Goal: Find specific page/section: Find specific page/section

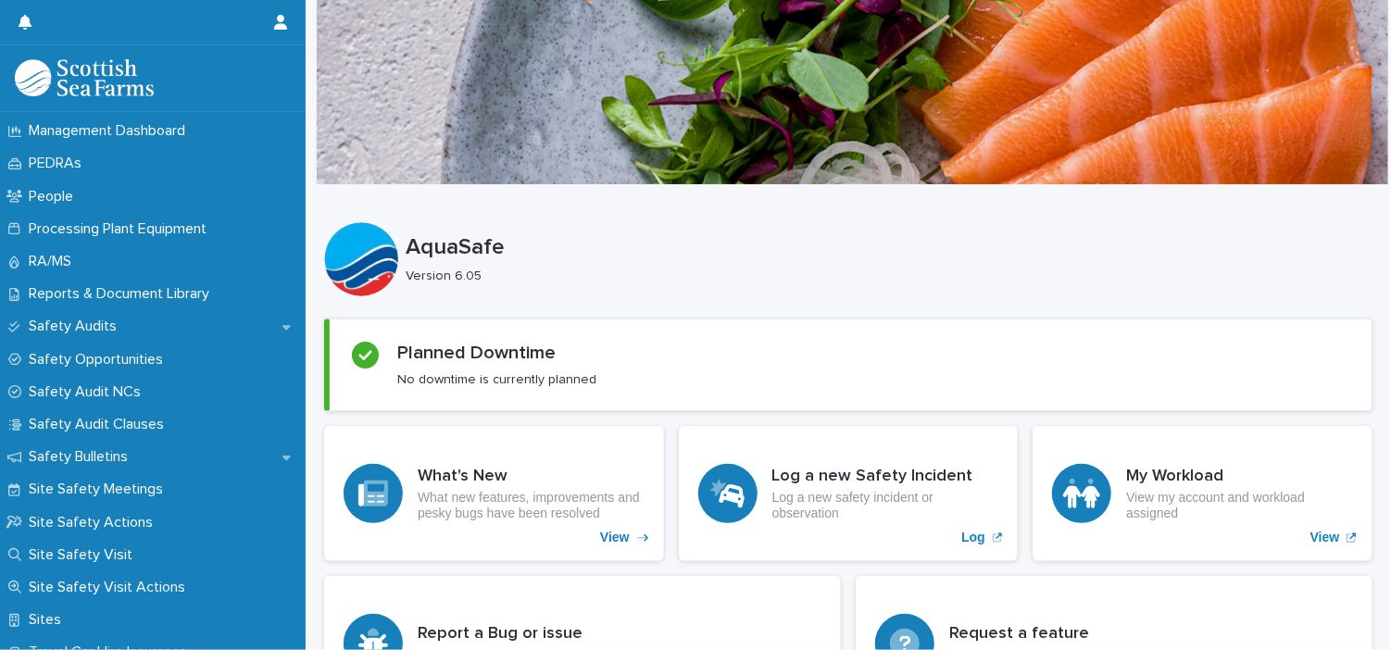
scroll to position [831, 0]
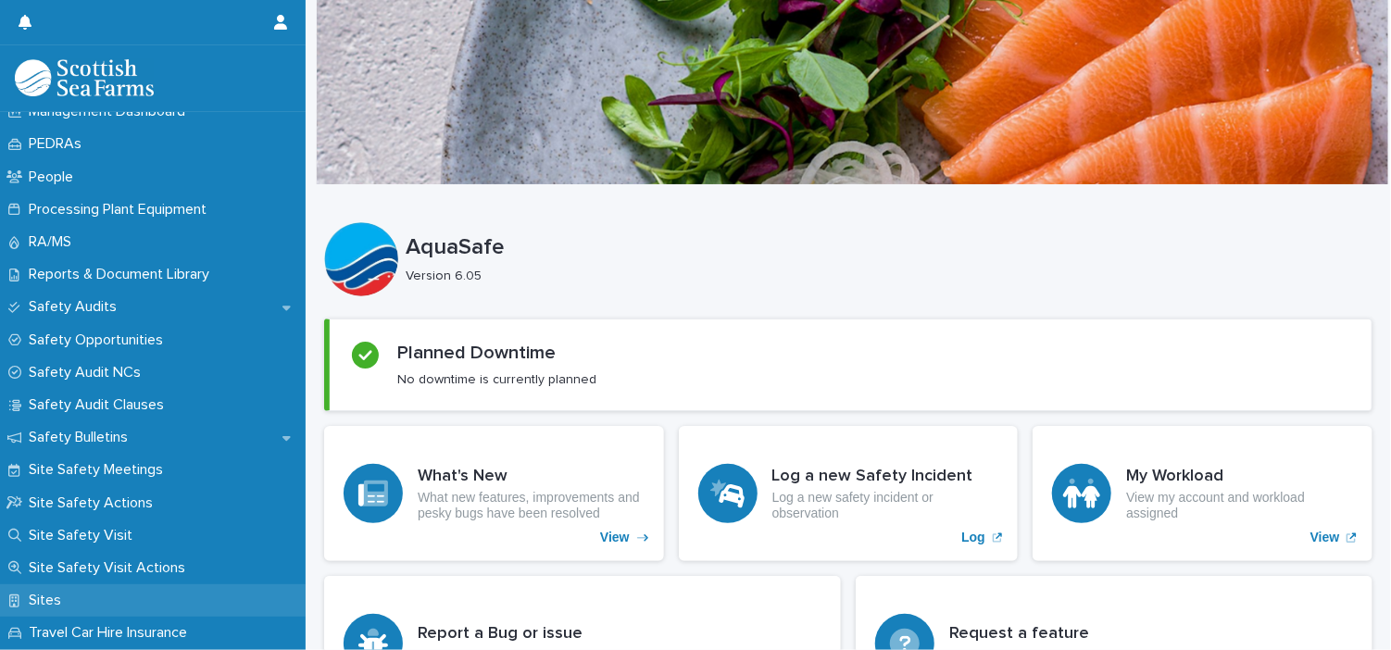
click at [52, 601] on p "Sites" at bounding box center [48, 601] width 55 height 18
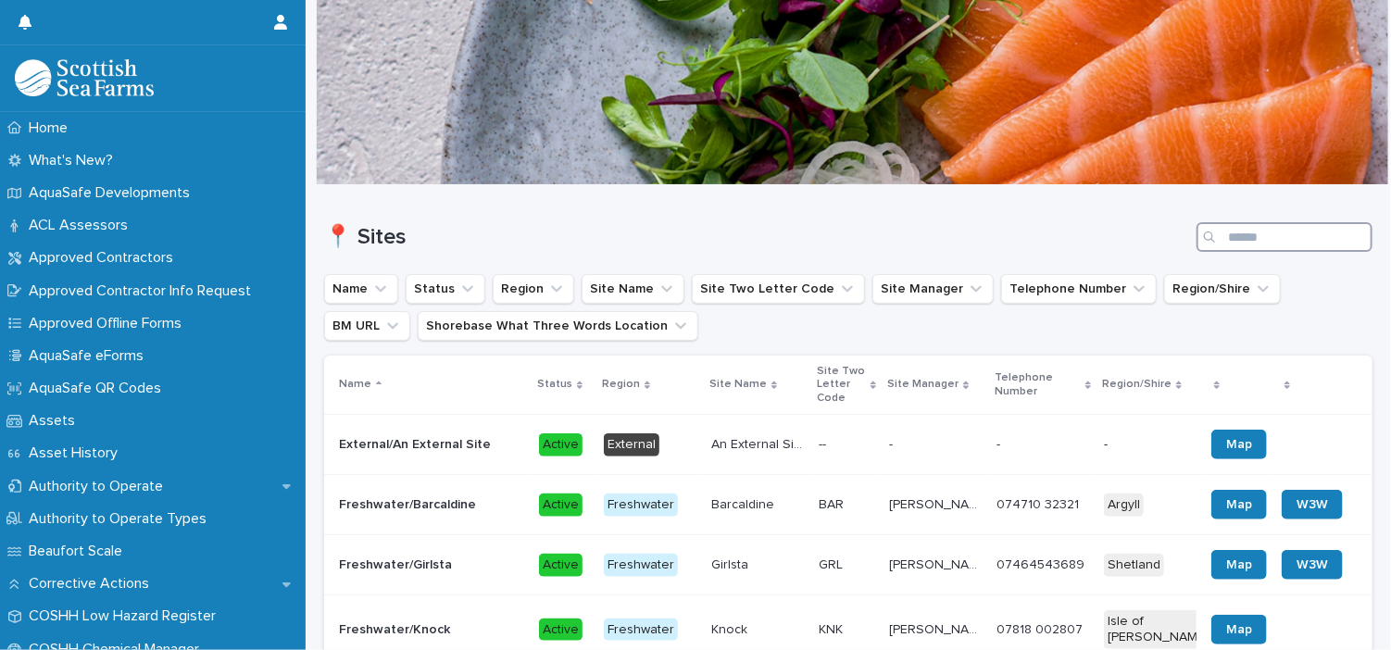
click at [1286, 234] on input "Search" at bounding box center [1285, 237] width 176 height 30
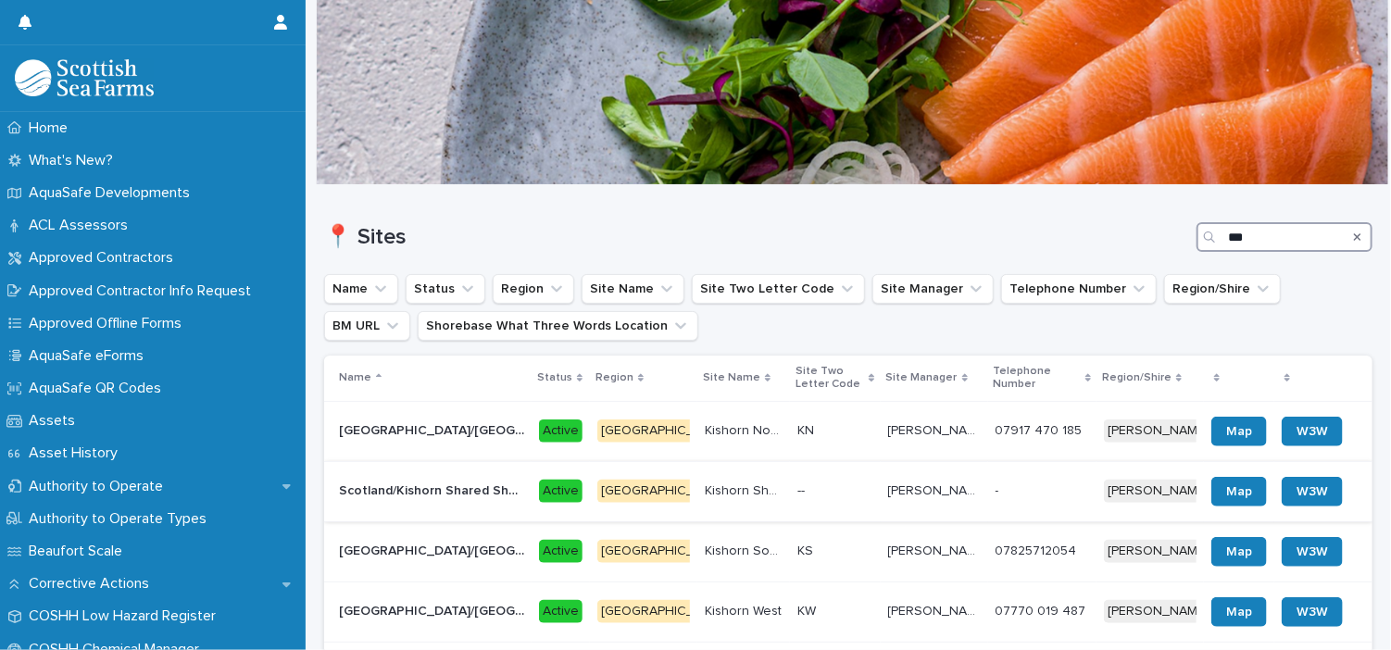
type input "***"
click at [728, 492] on p "Kishorn Shared Shorebase" at bounding box center [746, 489] width 82 height 19
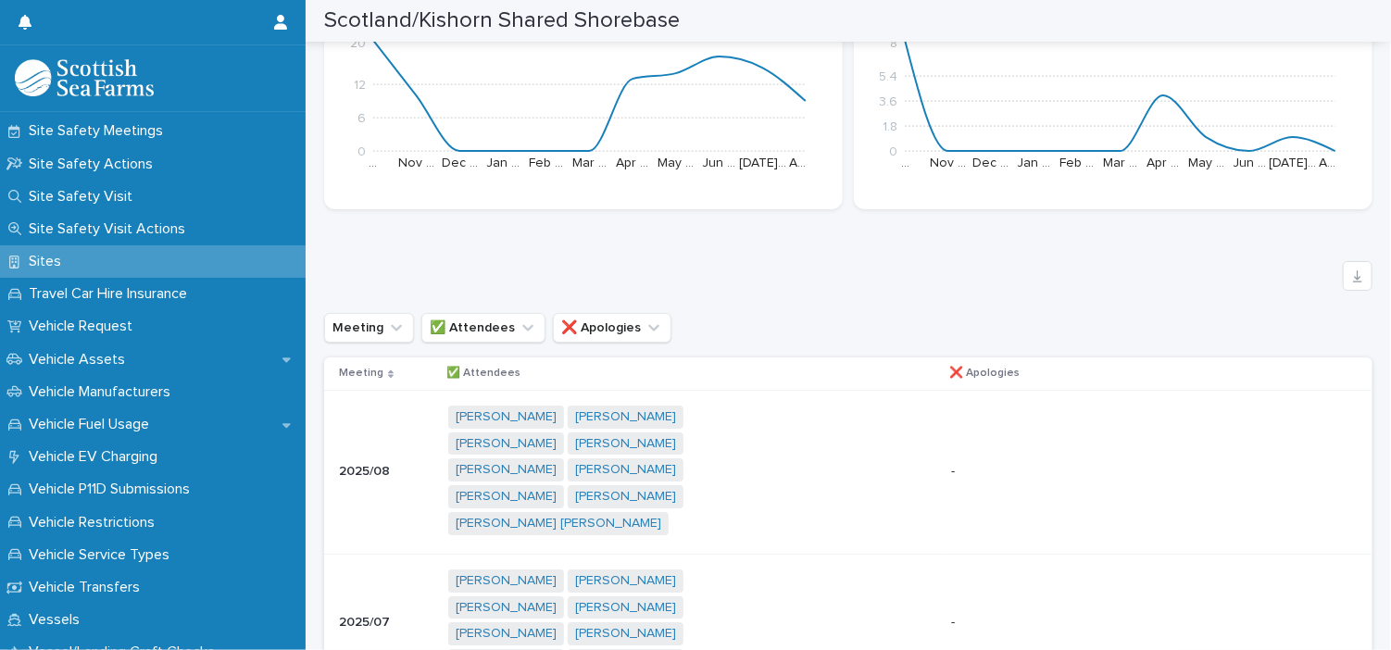
scroll to position [1206, 0]
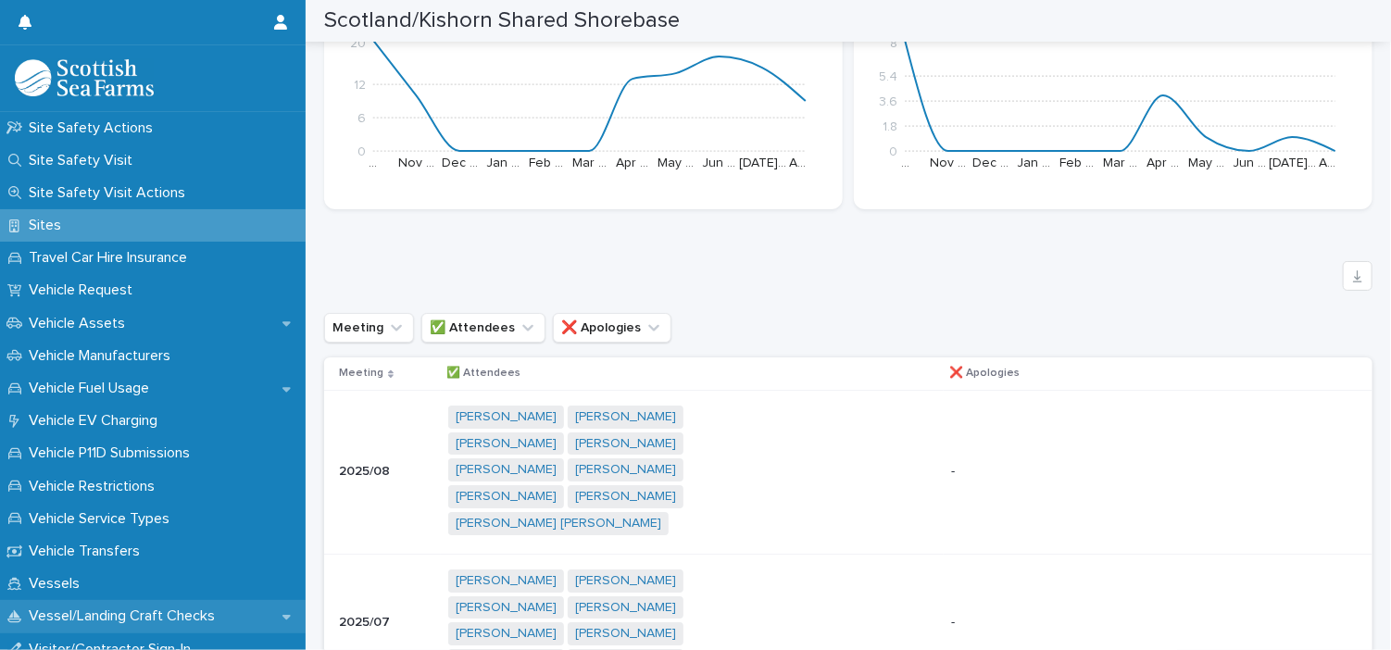
click at [171, 607] on div "Vessel/Landing Craft Checks" at bounding box center [153, 616] width 306 height 32
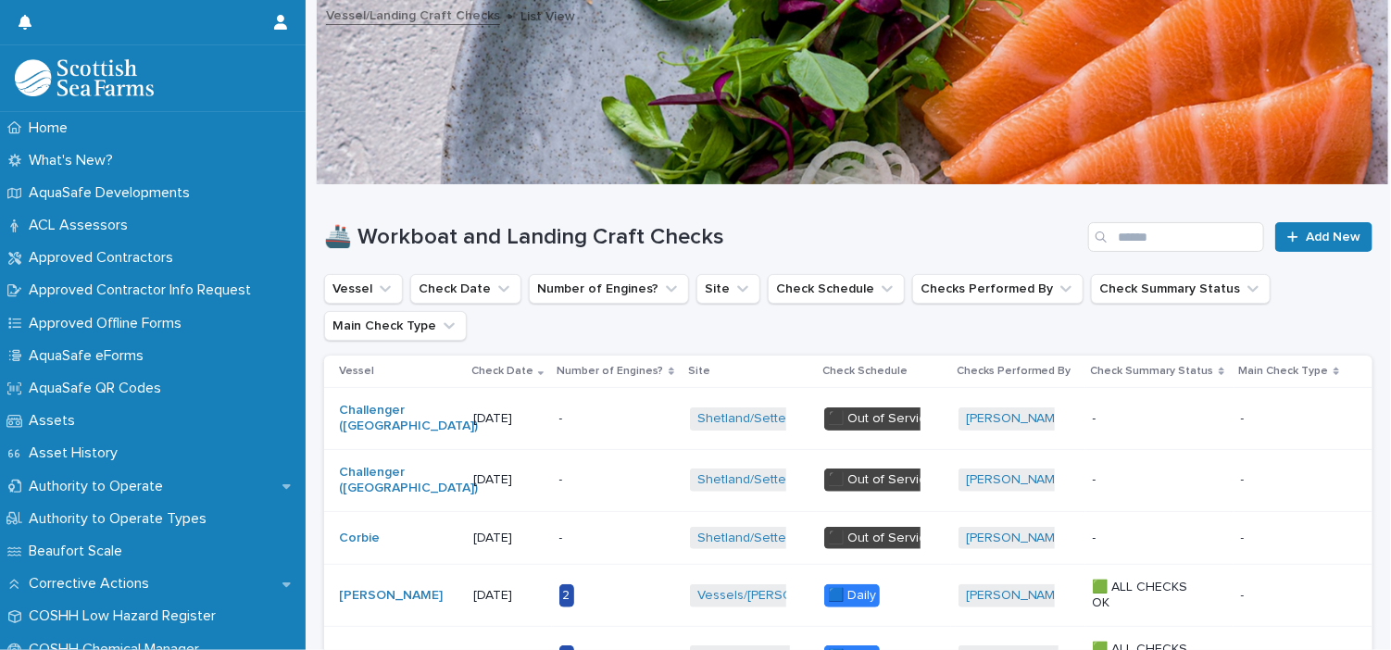
click at [1097, 232] on div "Search" at bounding box center [1103, 237] width 30 height 30
click at [1185, 251] on input "Search" at bounding box center [1176, 237] width 176 height 30
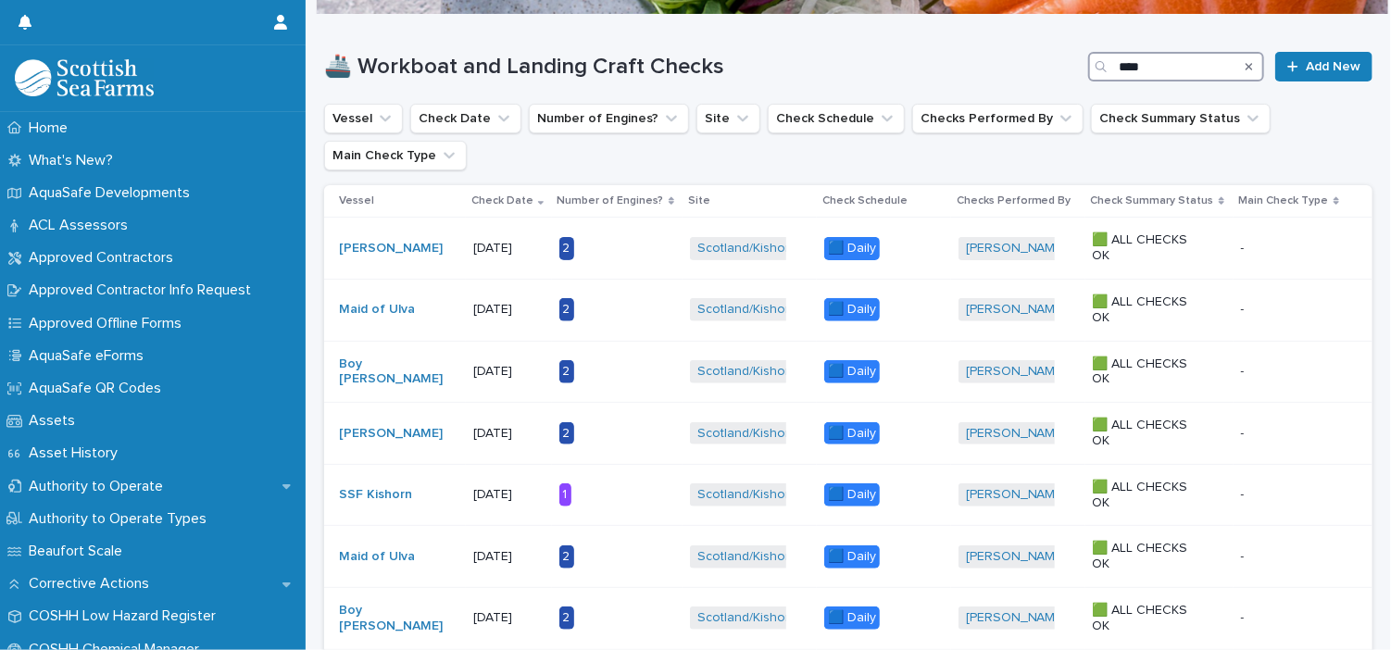
scroll to position [164, 0]
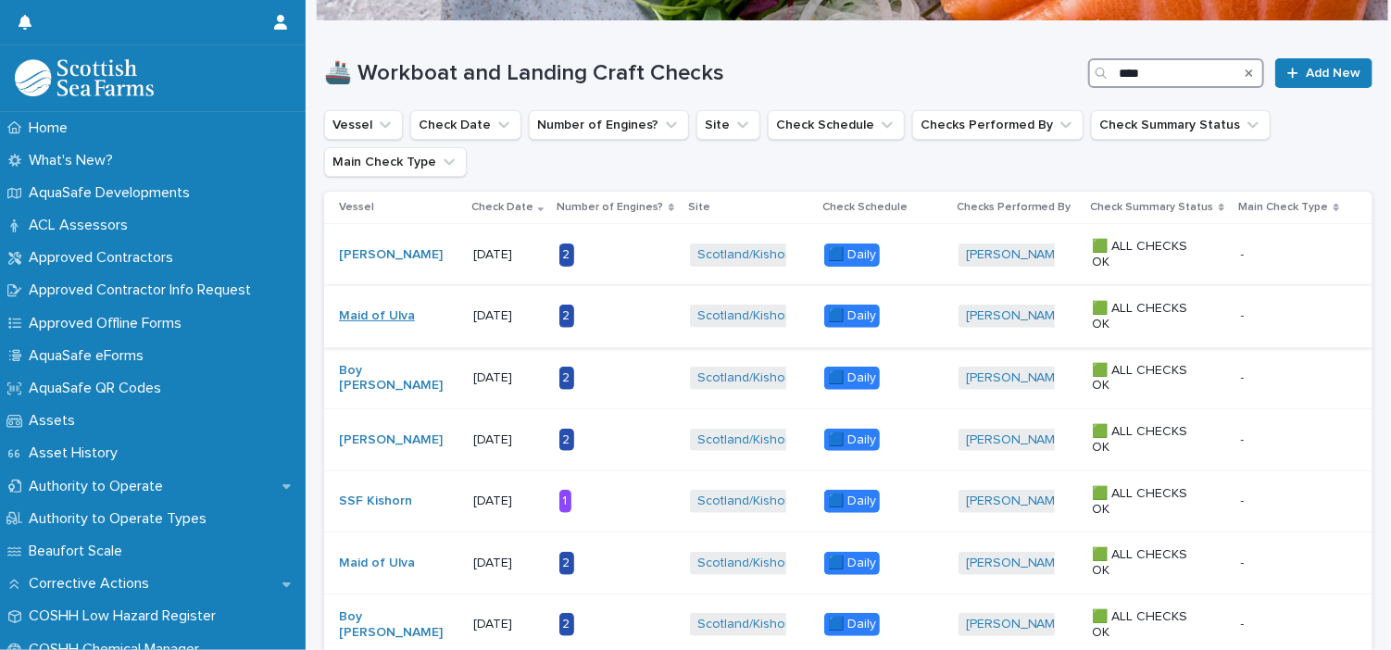
type input "****"
click at [383, 308] on link "Maid of Ulva" at bounding box center [377, 316] width 76 height 16
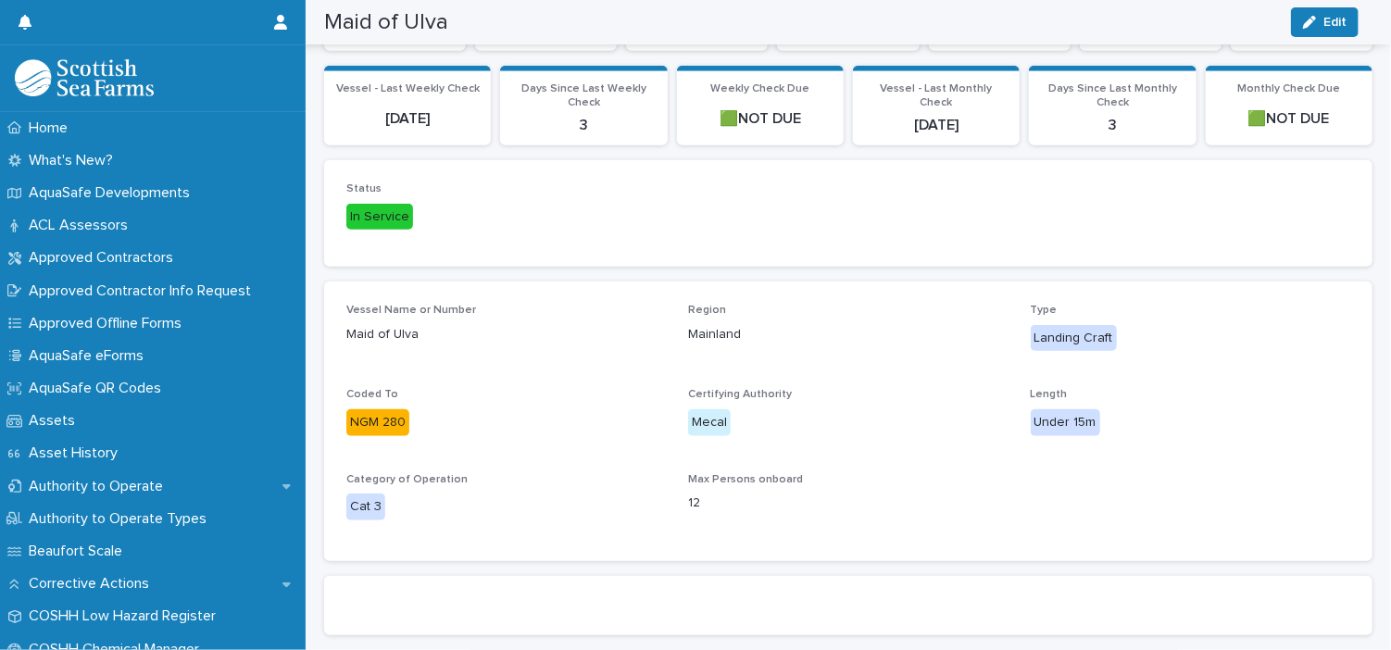
scroll to position [382, 0]
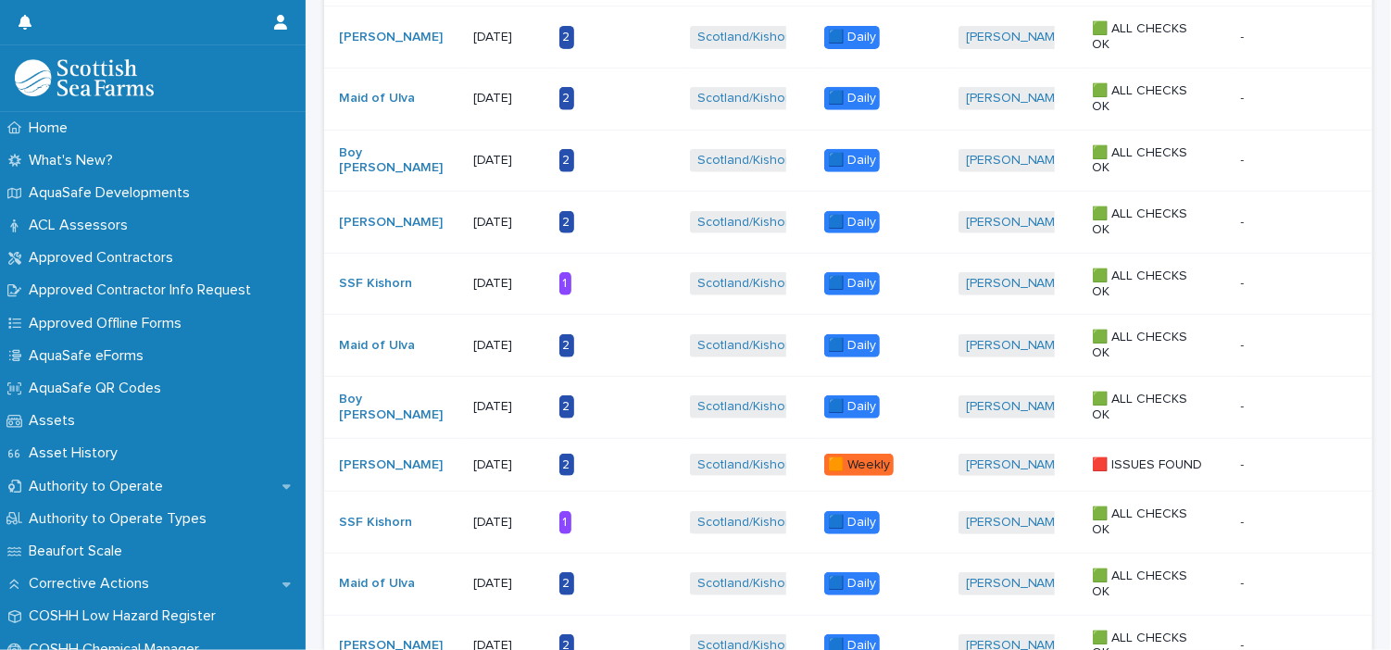
scroll to position [14, 0]
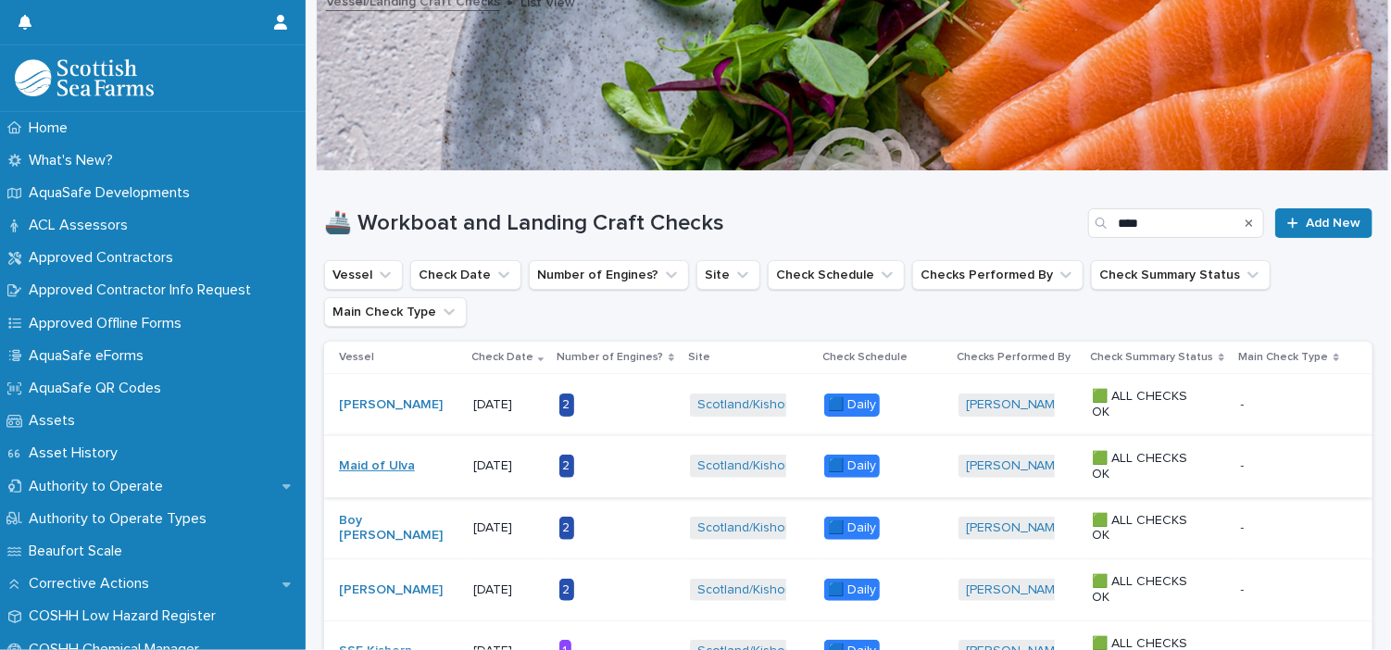
click at [357, 468] on link "Maid of Ulva" at bounding box center [377, 466] width 76 height 16
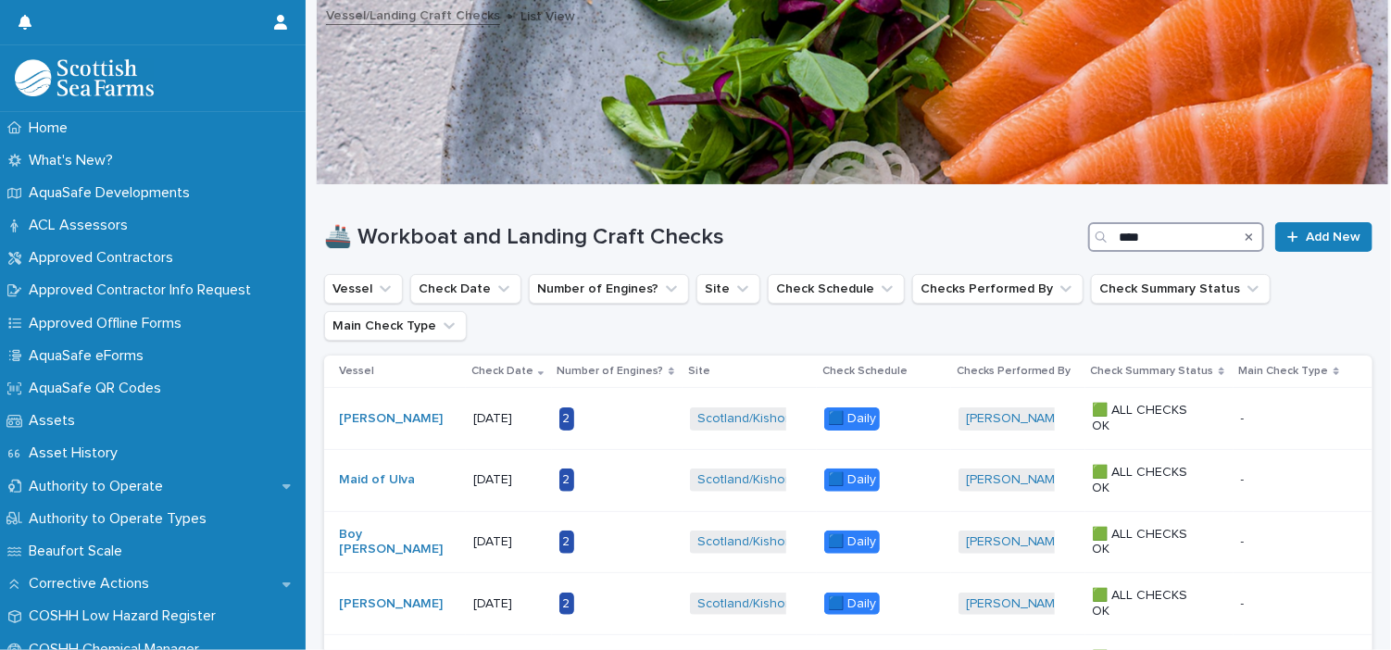
click at [1146, 245] on input "****" at bounding box center [1176, 237] width 176 height 30
type input "*"
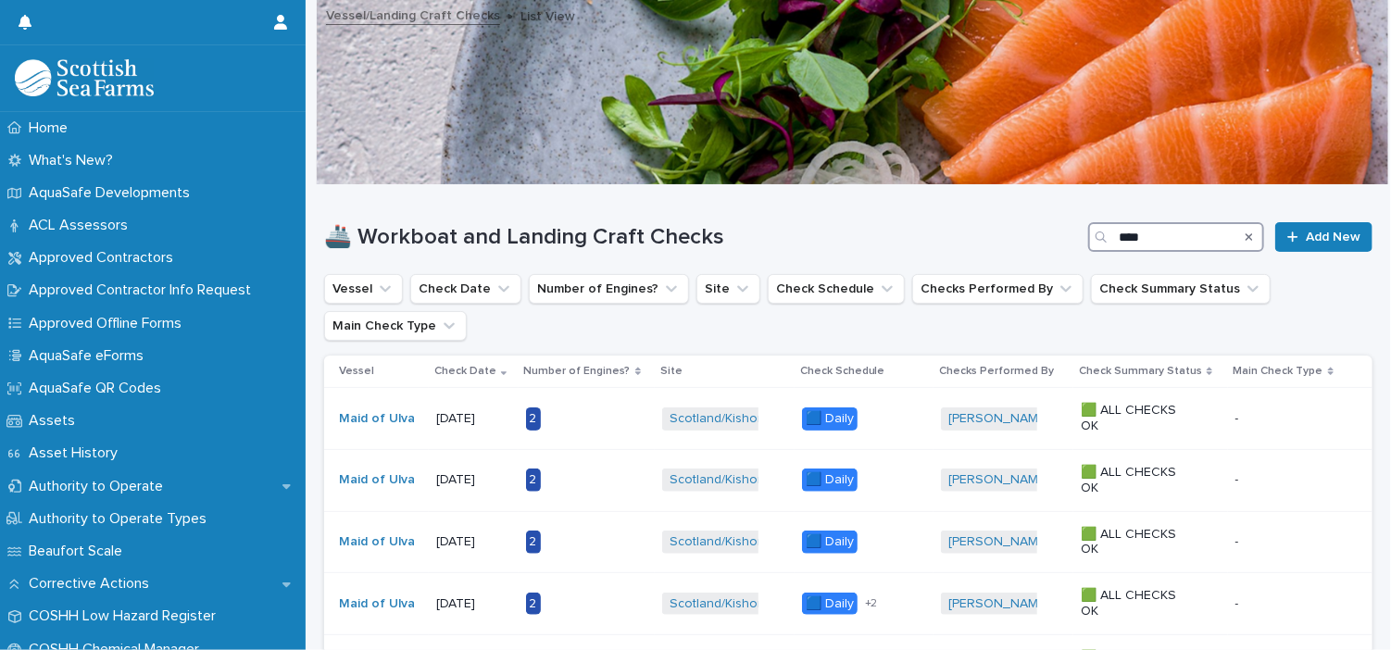
click at [1148, 240] on input "****" at bounding box center [1176, 237] width 176 height 30
type input "*"
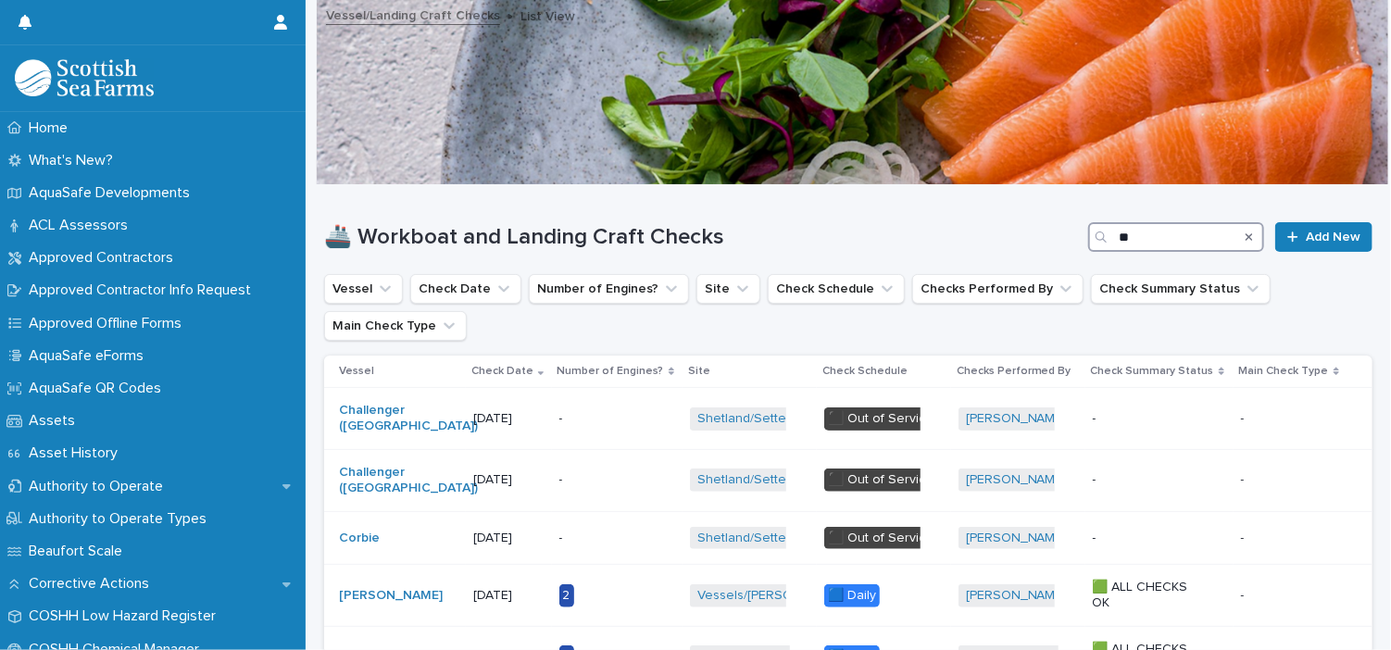
type input "***"
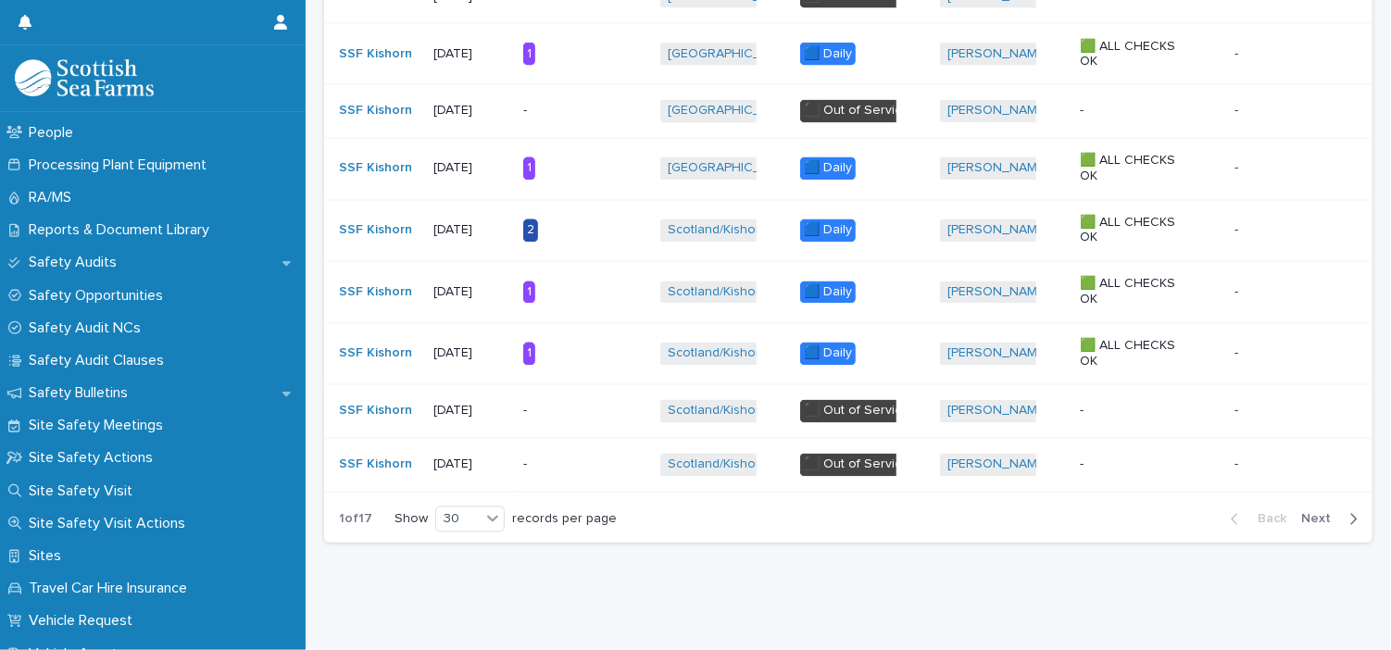
scroll to position [878, 0]
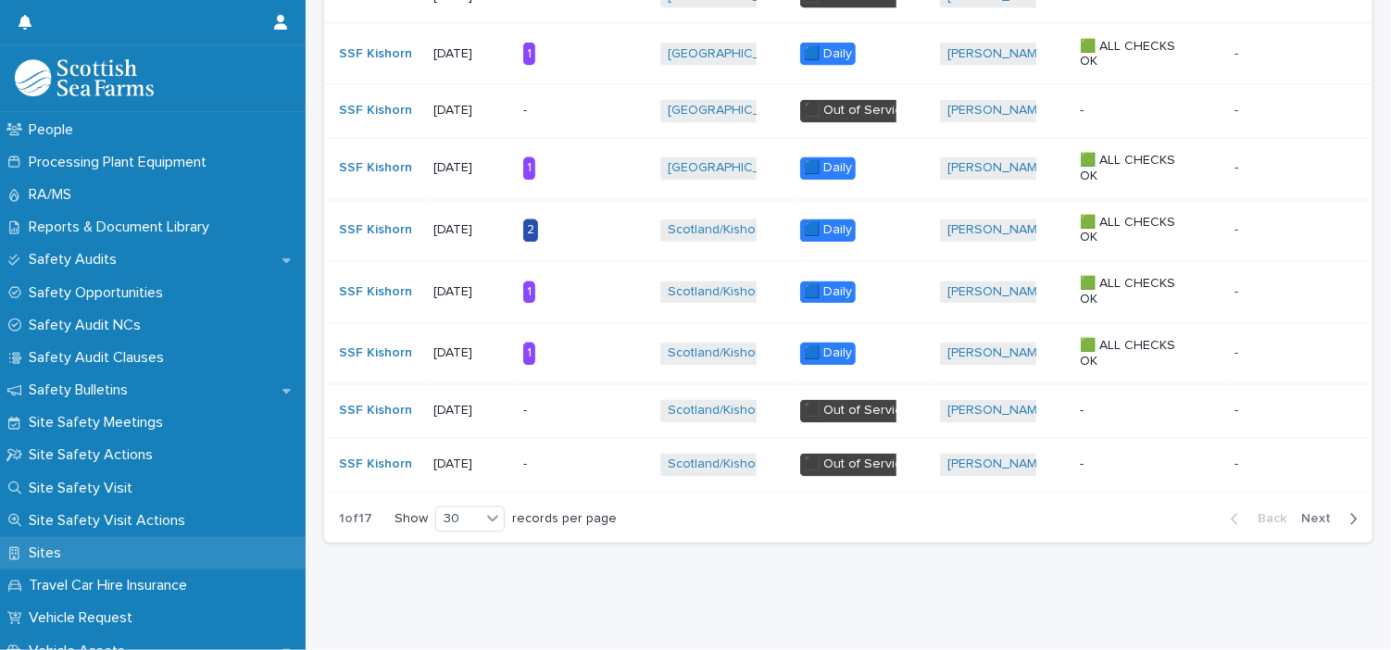
click at [48, 559] on p "Sites" at bounding box center [48, 554] width 55 height 18
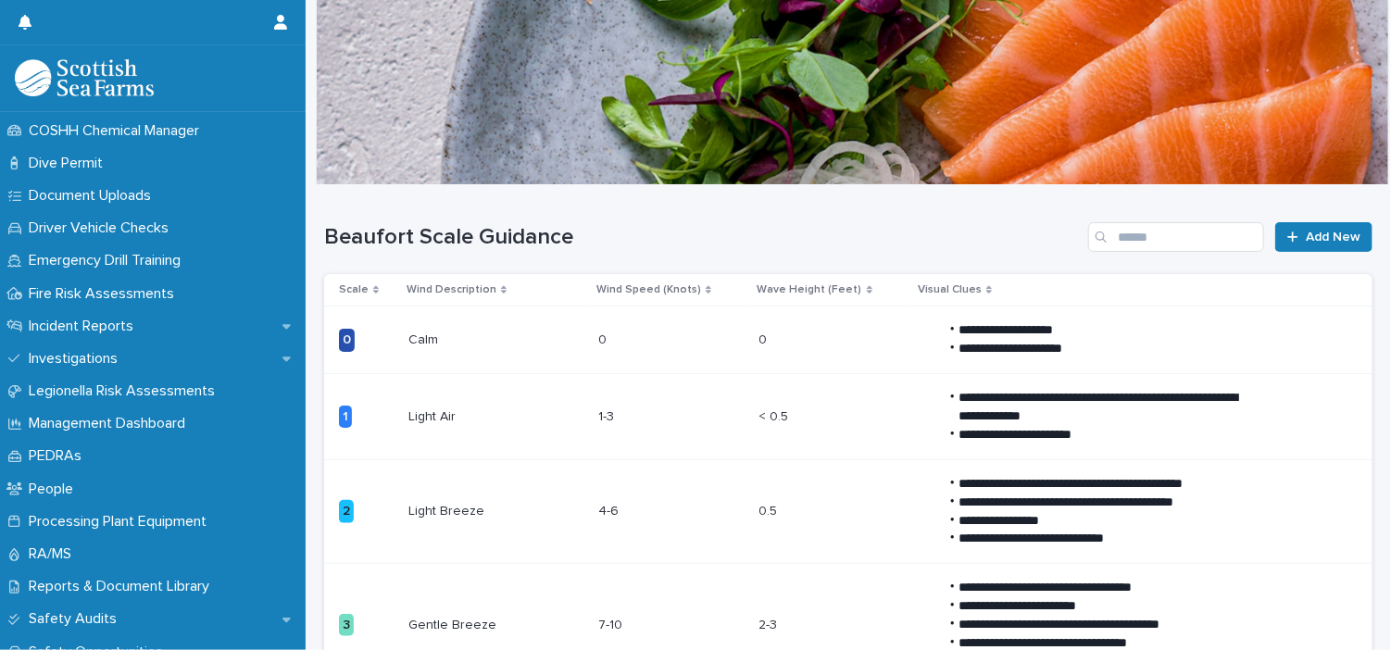
scroll to position [1385, 0]
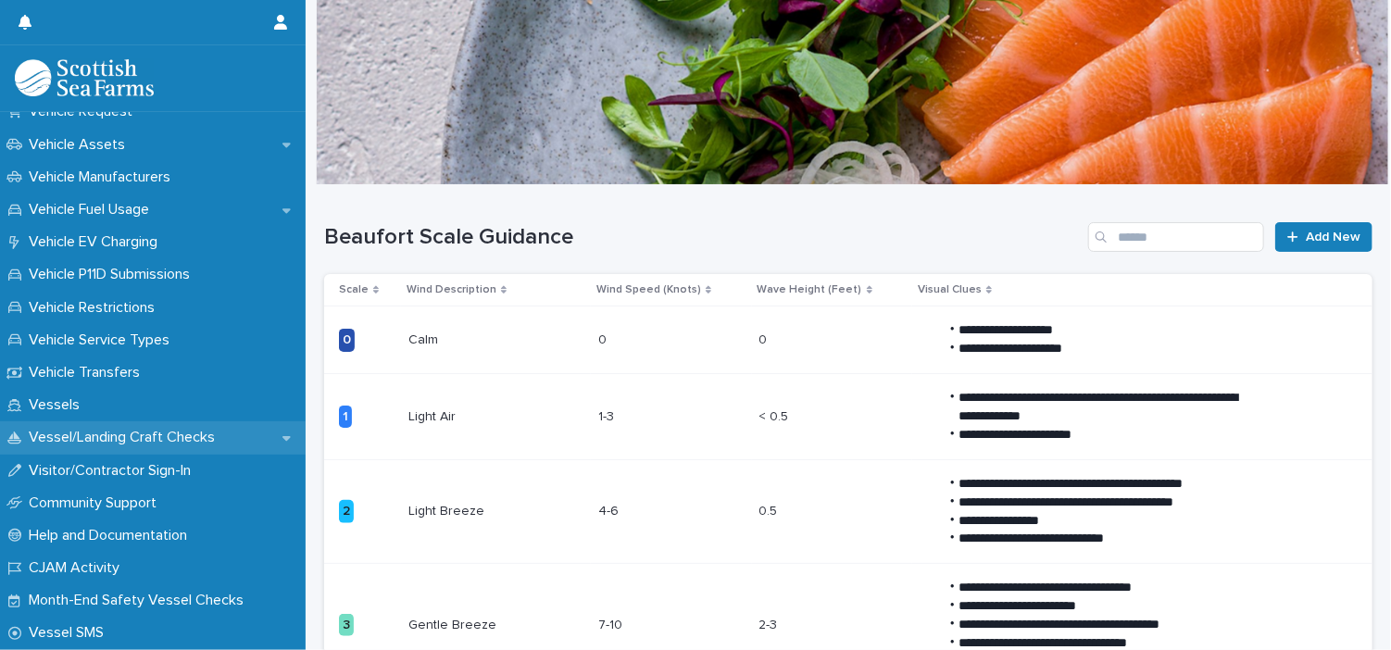
click at [113, 431] on p "Vessel/Landing Craft Checks" at bounding box center [125, 438] width 208 height 18
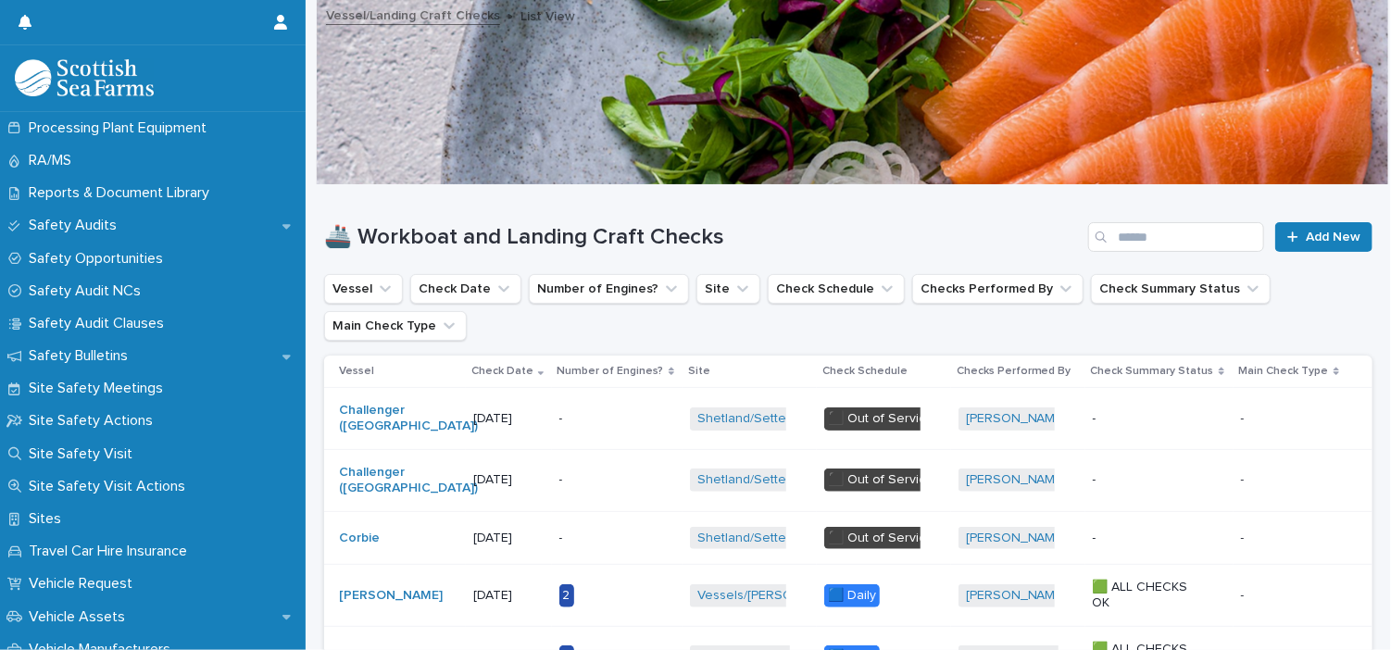
scroll to position [1271, 0]
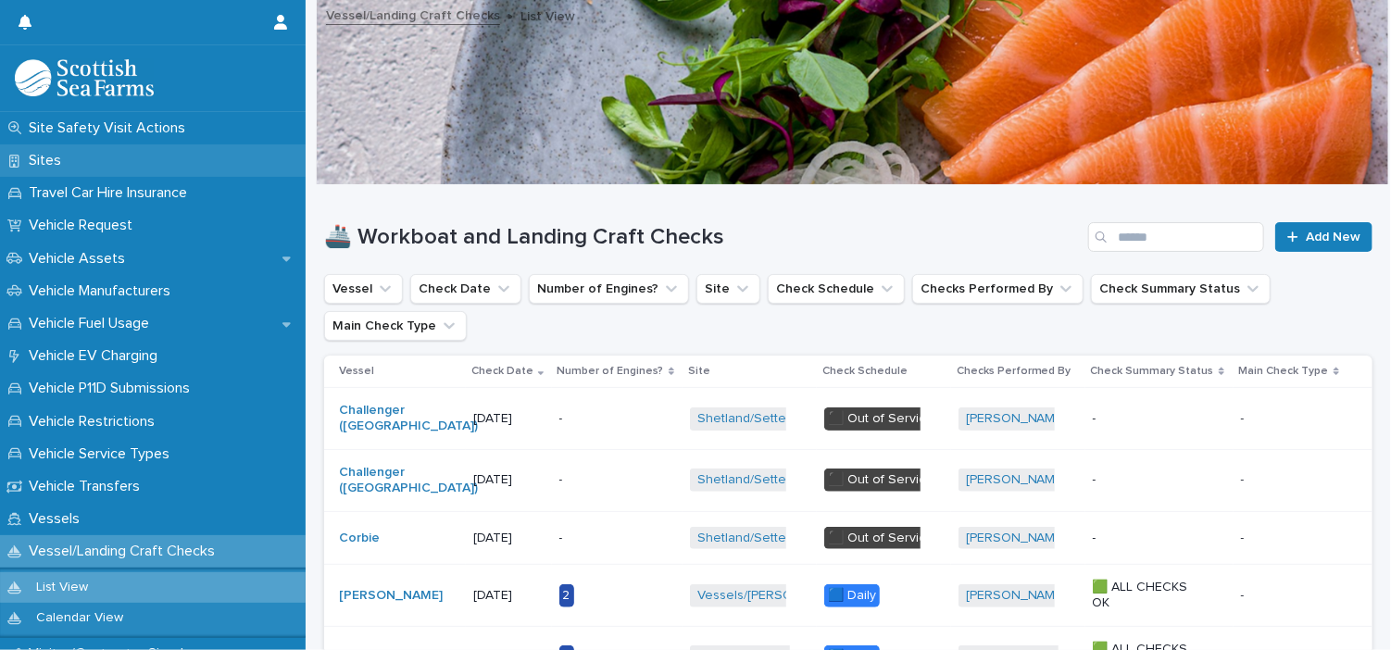
click at [50, 159] on p "Sites" at bounding box center [48, 161] width 55 height 18
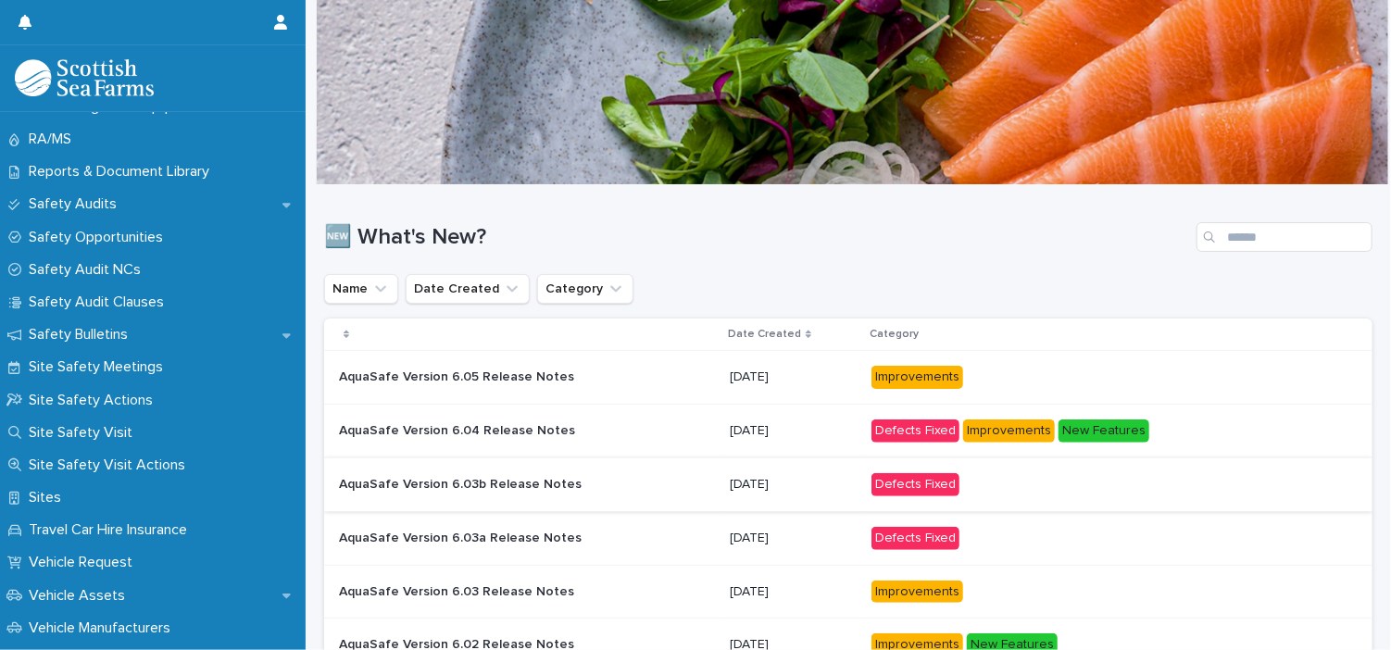
scroll to position [965, 0]
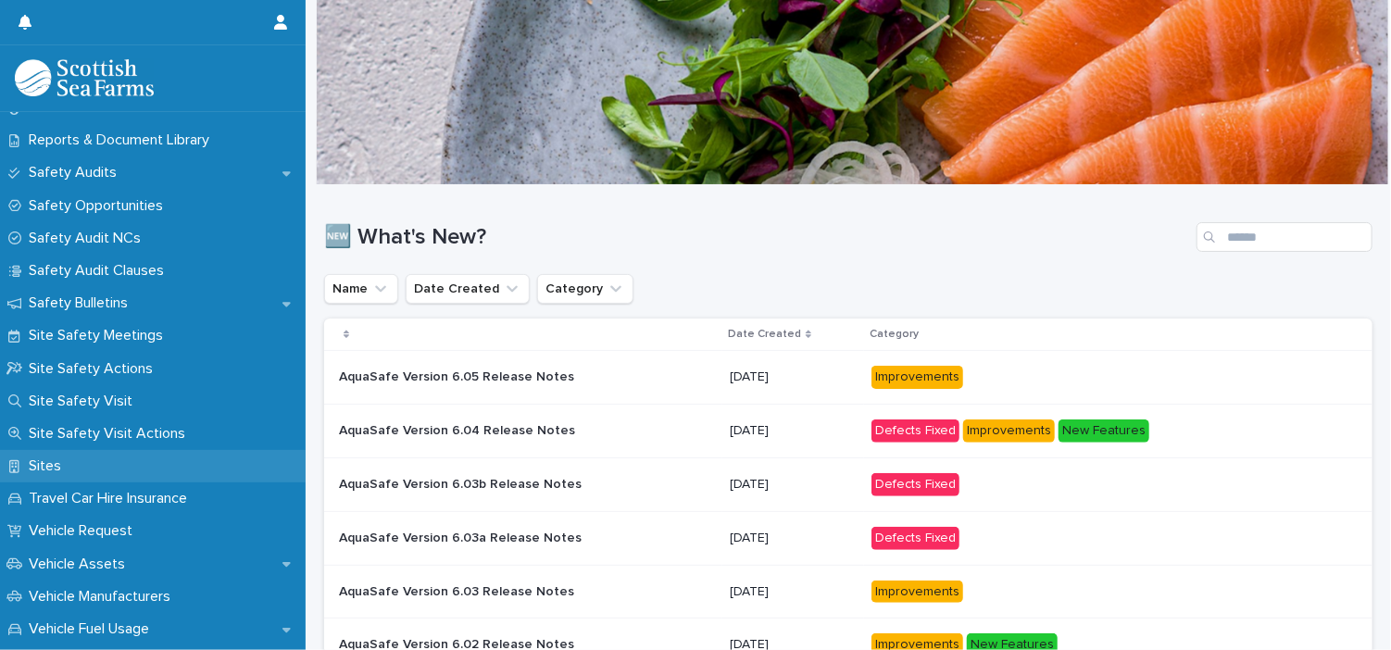
click at [38, 465] on p "Sites" at bounding box center [48, 467] width 55 height 18
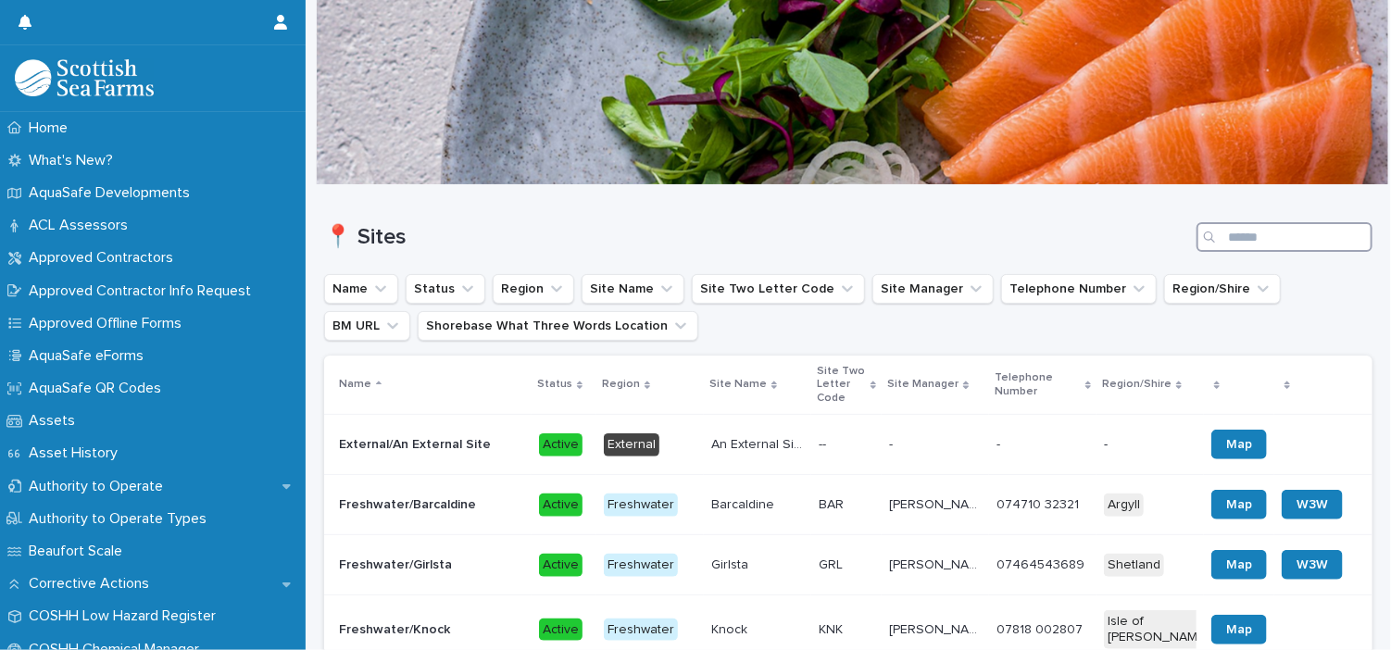
click at [1240, 240] on input "Search" at bounding box center [1285, 237] width 176 height 30
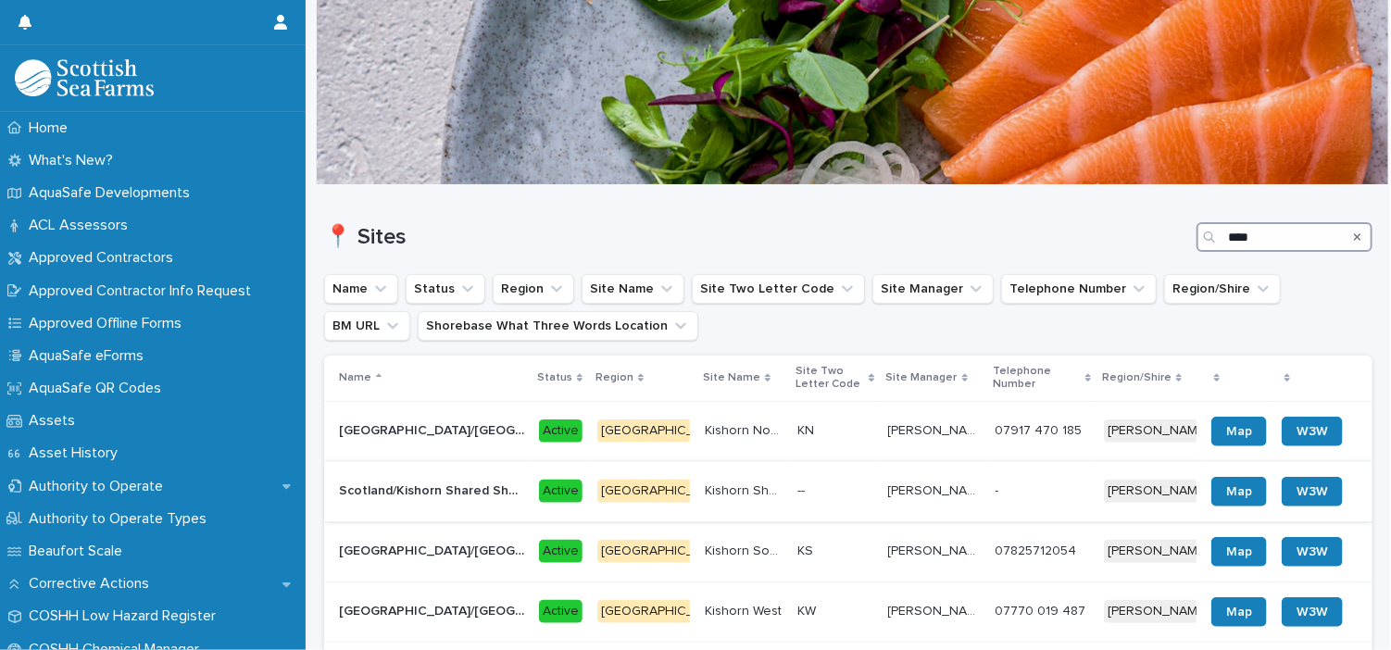
type input "****"
click at [487, 480] on p "Scotland/Kishorn Shared Shorebase" at bounding box center [433, 489] width 189 height 19
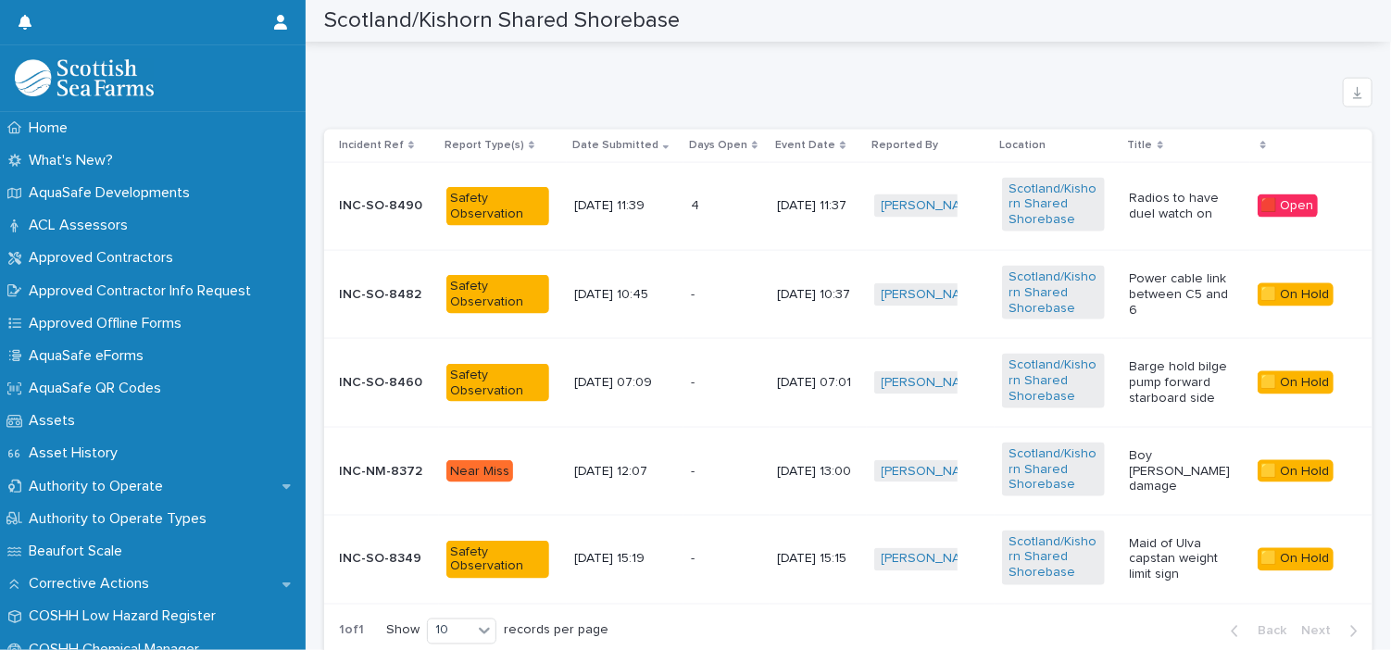
scroll to position [1212, 0]
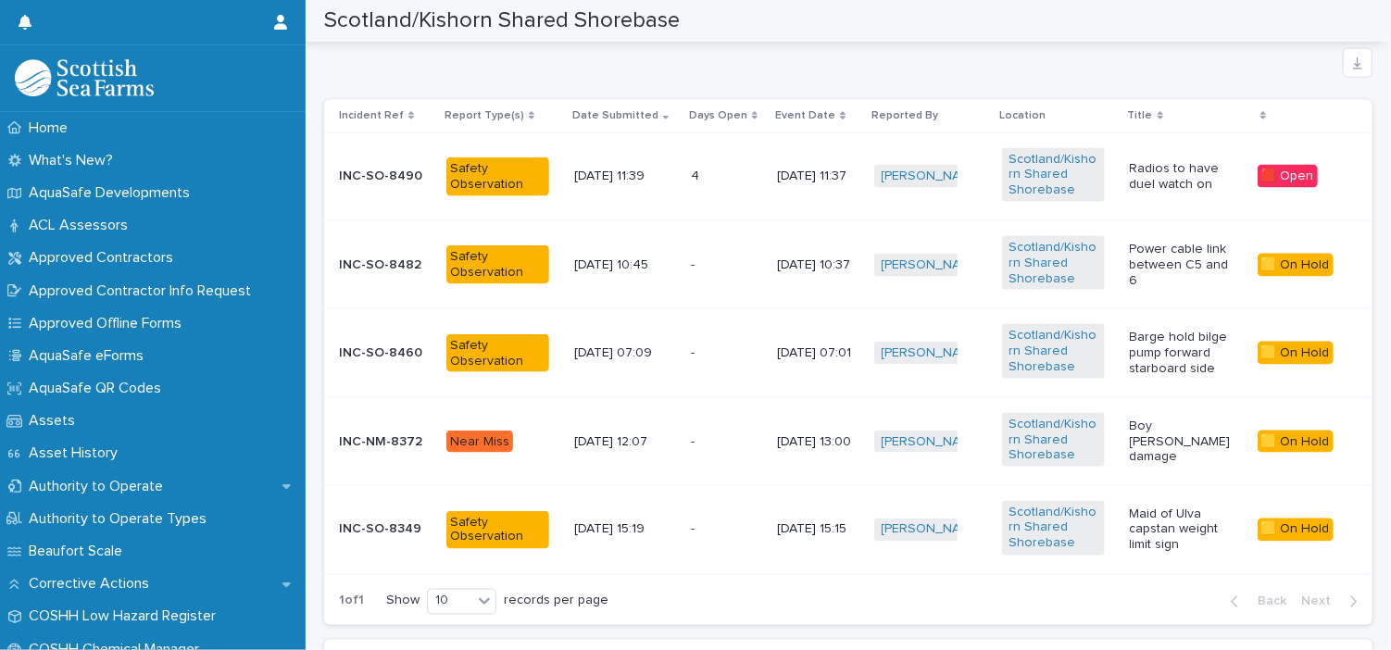
drag, startPoint x: 459, startPoint y: 571, endPoint x: 641, endPoint y: 616, distance: 186.9
click at [641, 616] on div "1 of 1 Show 10 records per page Back Next" at bounding box center [848, 602] width 1048 height 46
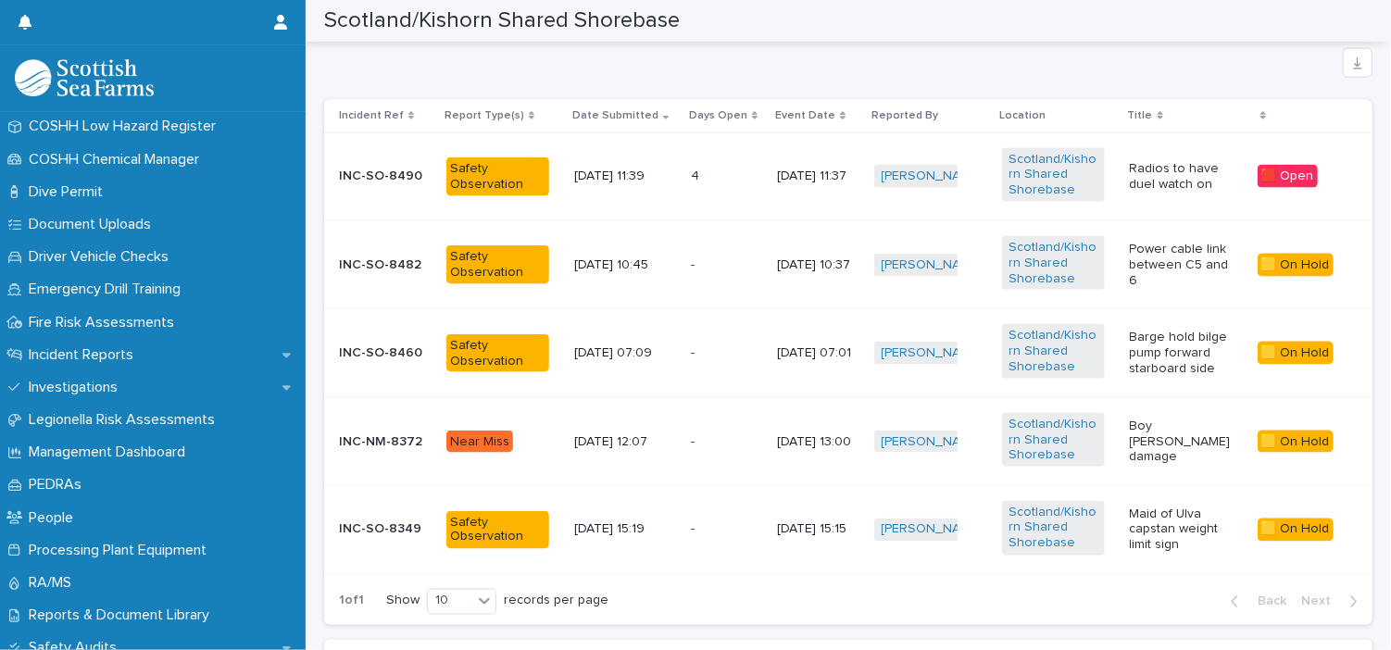
scroll to position [501, 0]
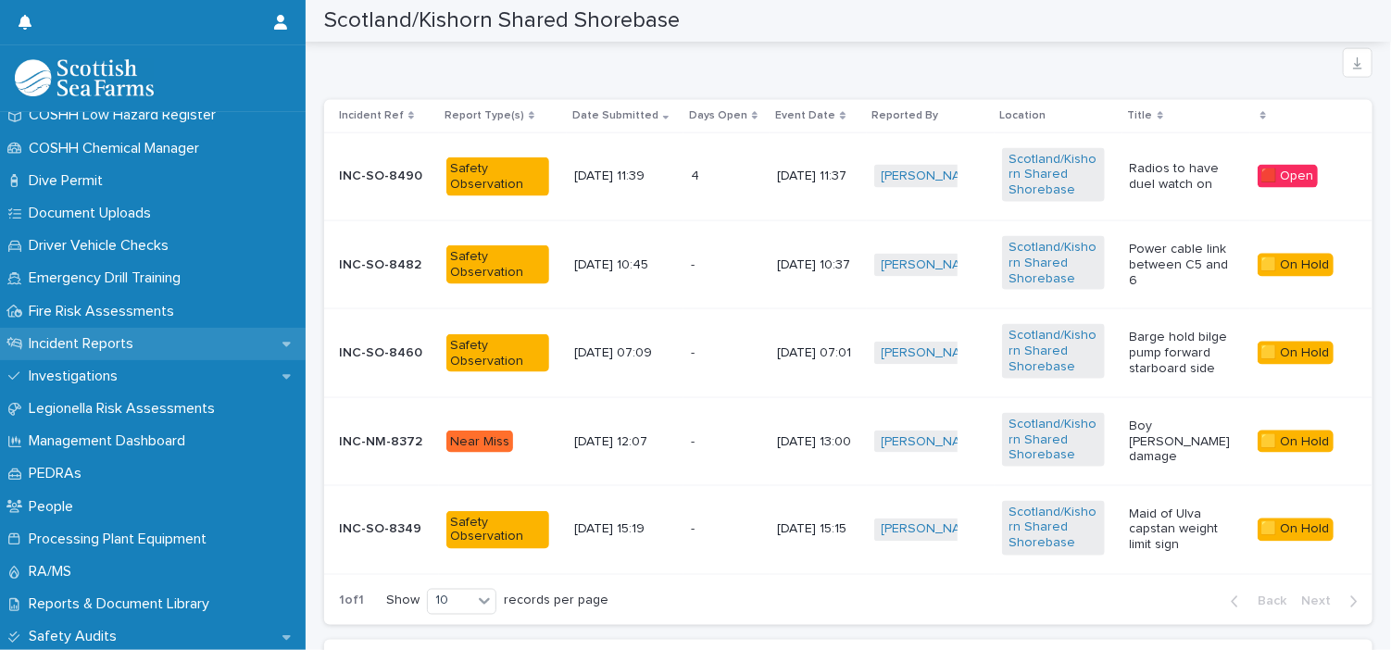
click at [119, 338] on p "Incident Reports" at bounding box center [84, 344] width 127 height 18
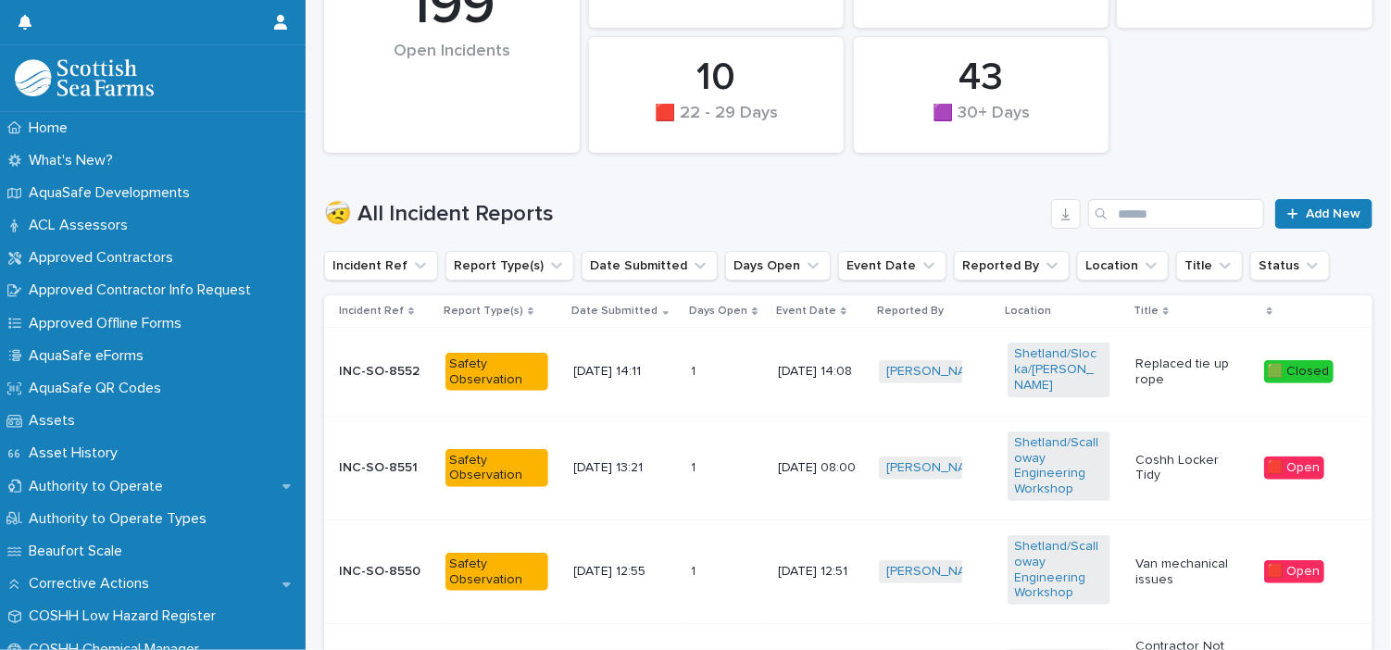
scroll to position [421, 0]
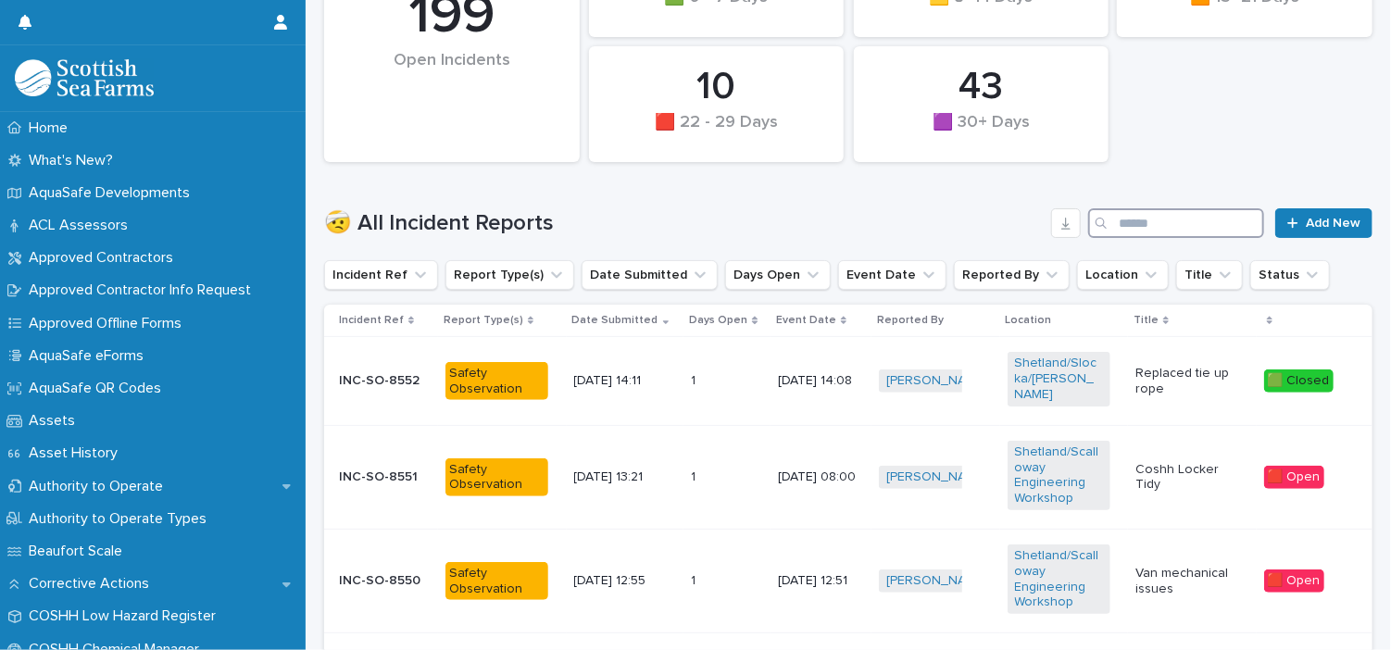
click at [1145, 220] on input "Search" at bounding box center [1176, 223] width 176 height 30
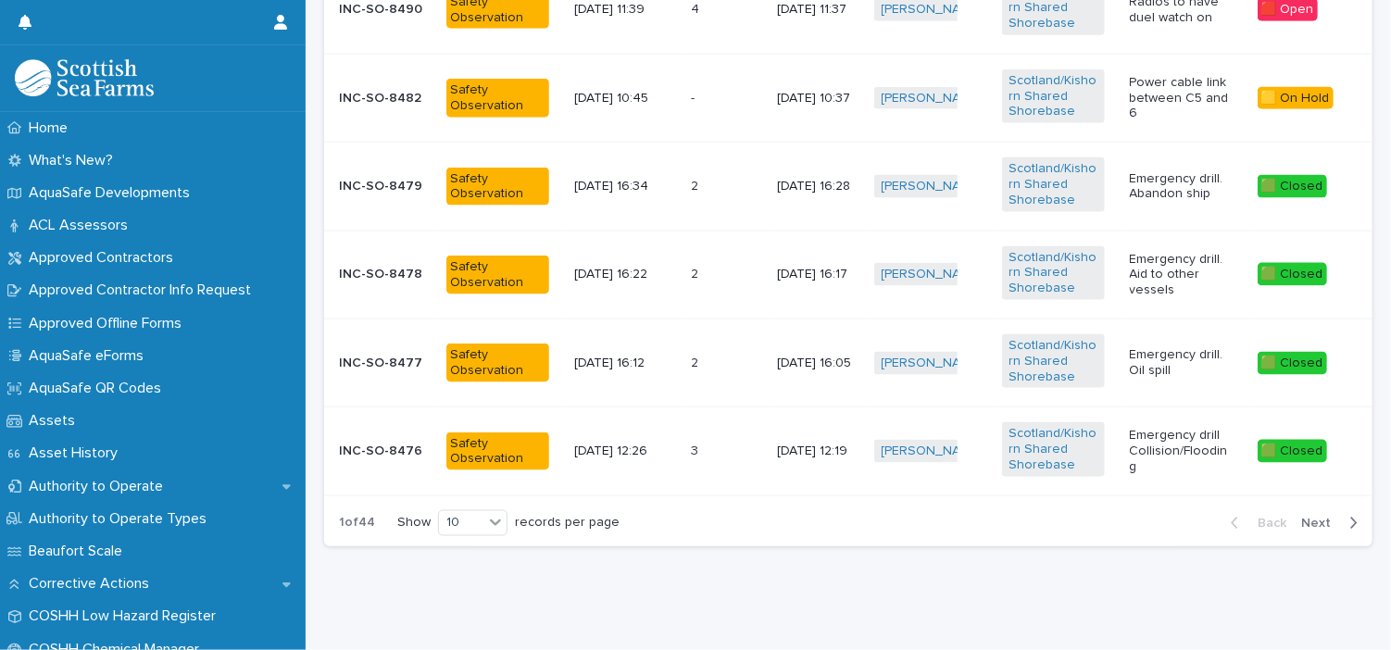
scroll to position [1148, 0]
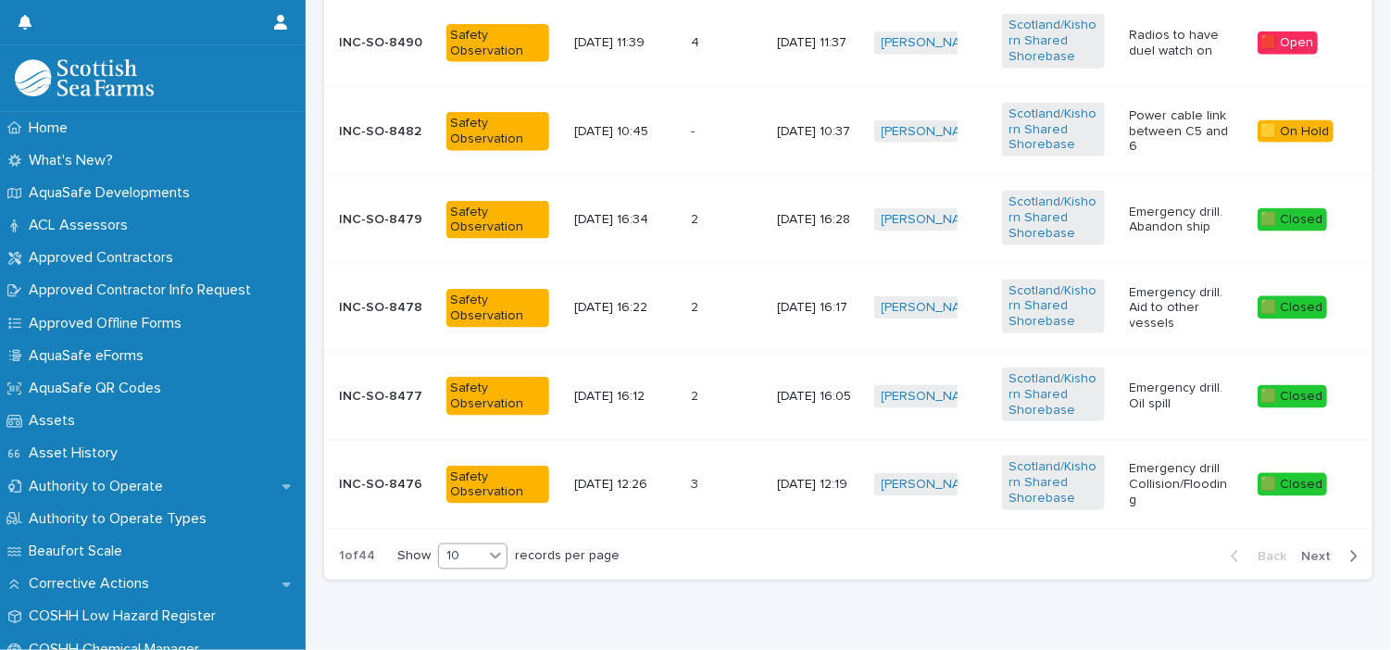
type input "****"
click at [497, 554] on icon at bounding box center [495, 556] width 11 height 6
click at [463, 609] on div "20" at bounding box center [473, 601] width 68 height 22
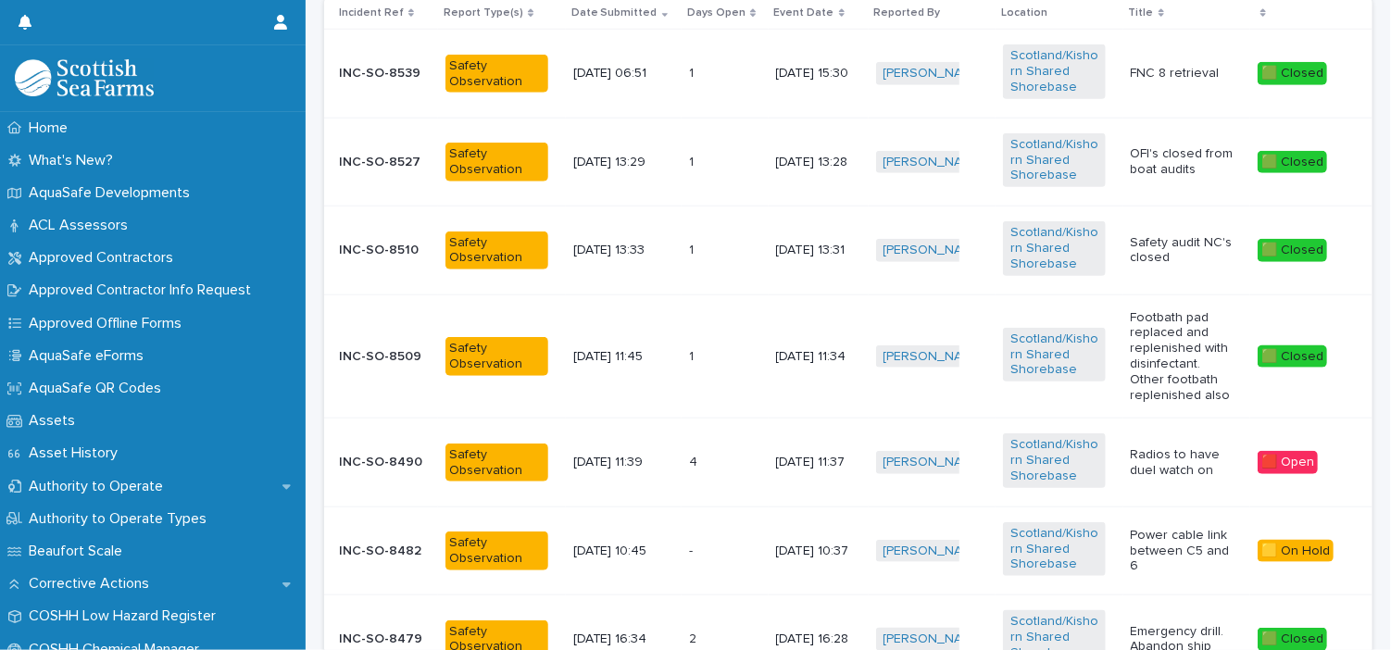
scroll to position [726, 0]
